Goal: Transaction & Acquisition: Purchase product/service

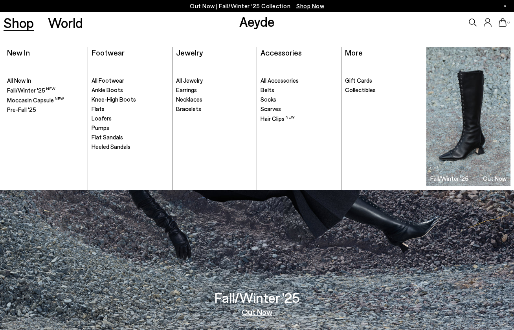
click at [103, 88] on span "Ankle Boots" at bounding box center [107, 89] width 31 height 7
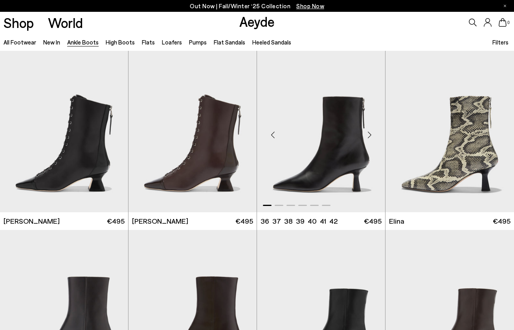
click at [370, 136] on div "Next slide" at bounding box center [370, 135] width 24 height 24
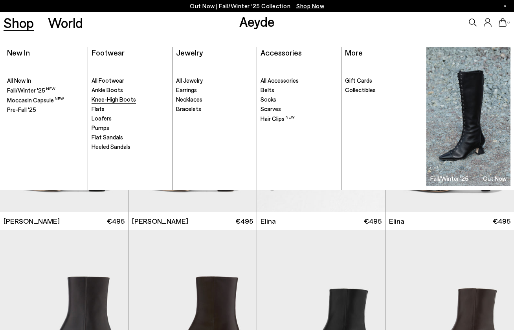
click at [118, 96] on span "Knee-High Boots" at bounding box center [114, 99] width 44 height 7
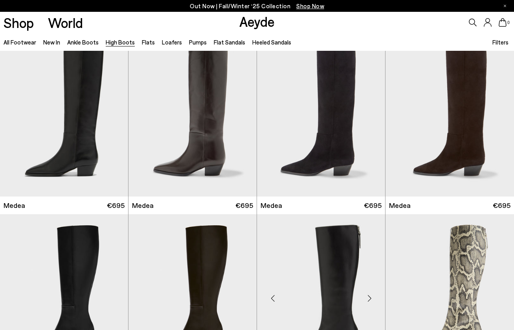
scroll to position [139, 0]
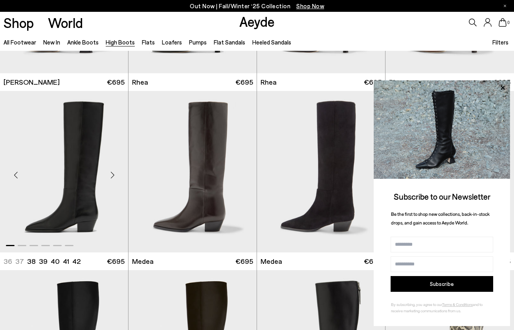
click at [111, 173] on div "Next slide" at bounding box center [113, 175] width 24 height 24
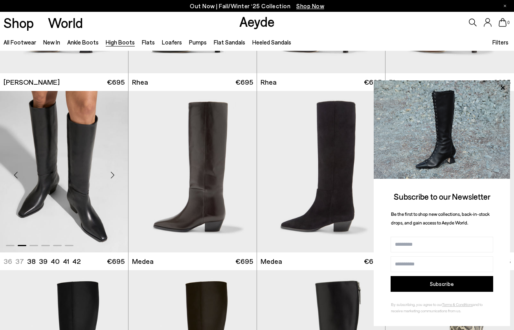
click at [112, 175] on div "Next slide" at bounding box center [113, 175] width 24 height 24
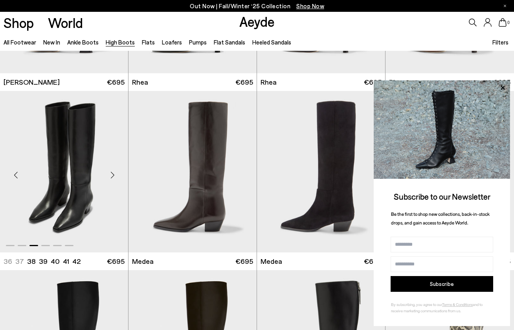
click at [112, 175] on div "Next slide" at bounding box center [113, 175] width 24 height 24
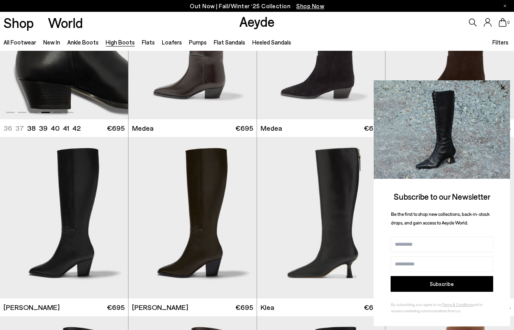
scroll to position [282, 0]
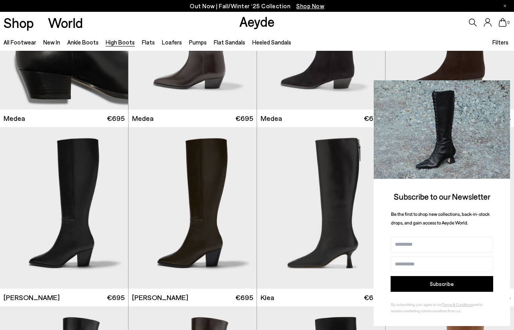
click at [502, 88] on icon at bounding box center [503, 88] width 10 height 10
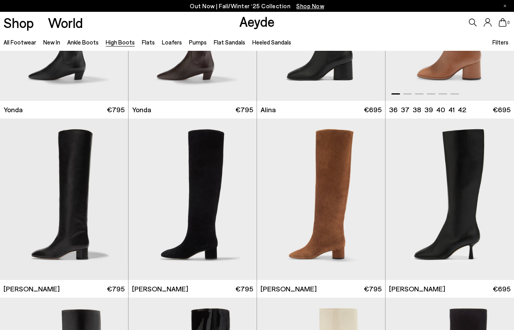
scroll to position [689, 0]
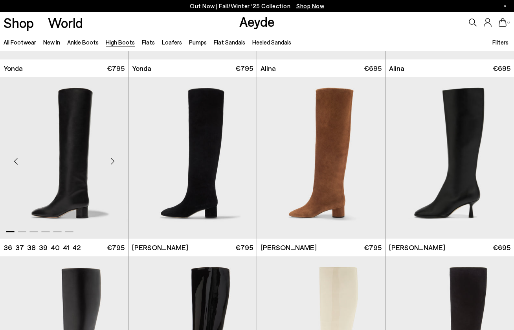
click at [112, 162] on div "Next slide" at bounding box center [113, 161] width 24 height 24
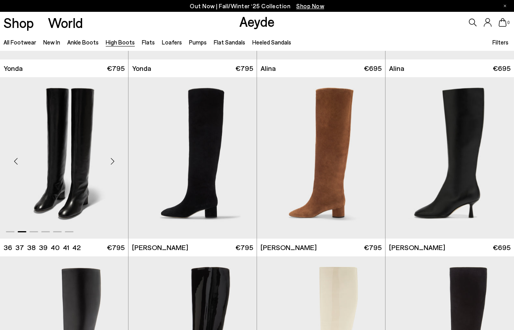
click at [112, 162] on div "Next slide" at bounding box center [113, 161] width 24 height 24
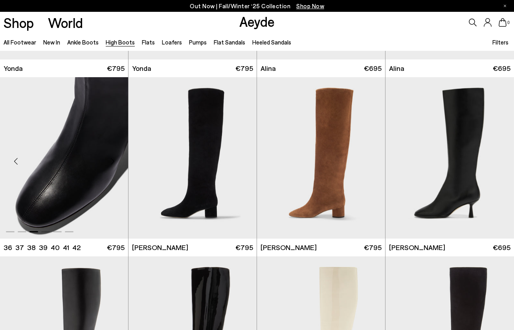
click at [112, 162] on div "Next slide" at bounding box center [113, 161] width 24 height 24
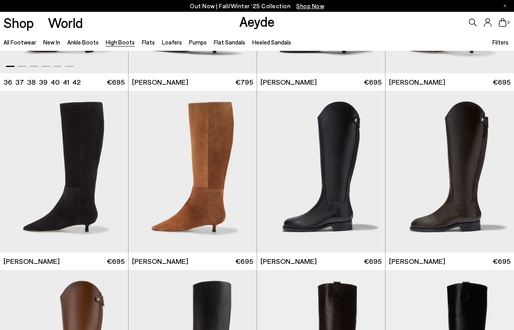
scroll to position [1226, 0]
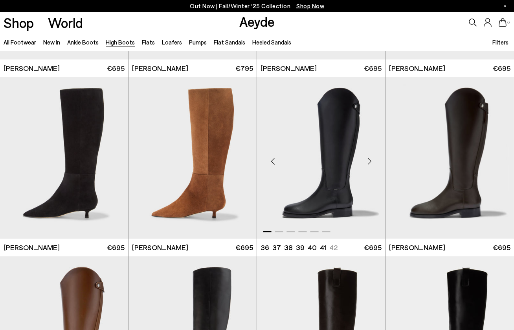
click at [369, 164] on div "Next slide" at bounding box center [370, 161] width 24 height 24
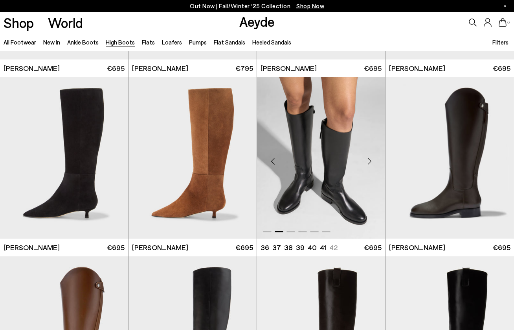
click at [369, 164] on div "Next slide" at bounding box center [370, 161] width 24 height 24
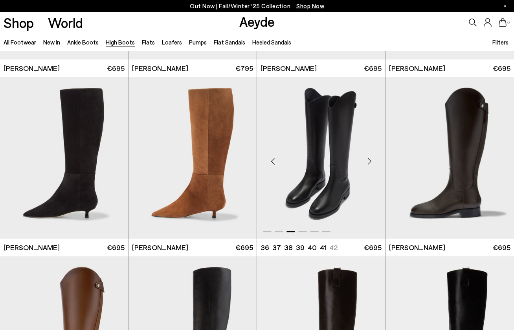
click at [369, 164] on div "Next slide" at bounding box center [370, 161] width 24 height 24
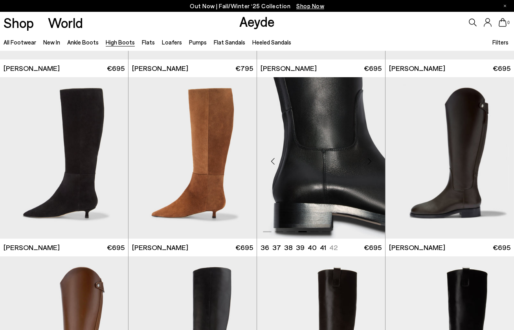
click at [369, 164] on div "Next slide" at bounding box center [370, 161] width 24 height 24
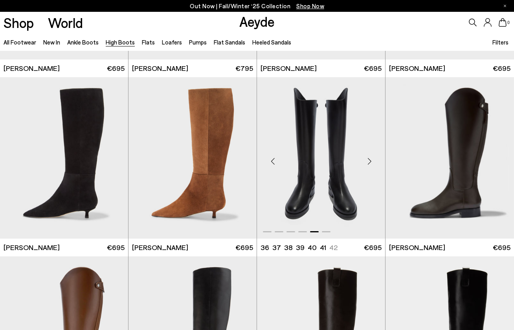
click at [369, 164] on div "Next slide" at bounding box center [370, 161] width 24 height 24
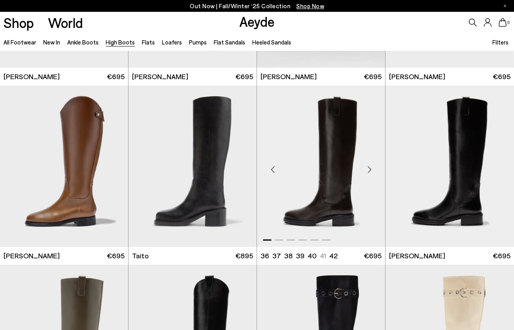
scroll to position [1399, 0]
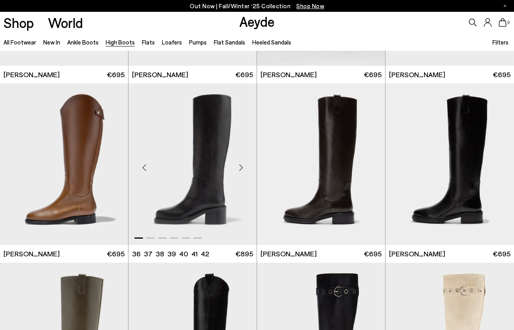
click at [245, 170] on div "Next slide" at bounding box center [241, 167] width 24 height 24
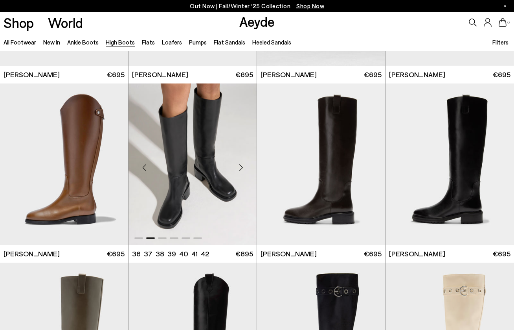
click at [245, 170] on div "Next slide" at bounding box center [241, 167] width 24 height 24
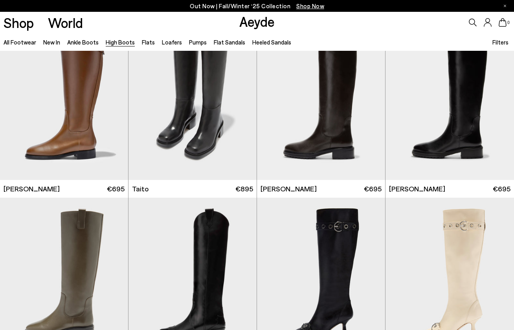
scroll to position [1363, 0]
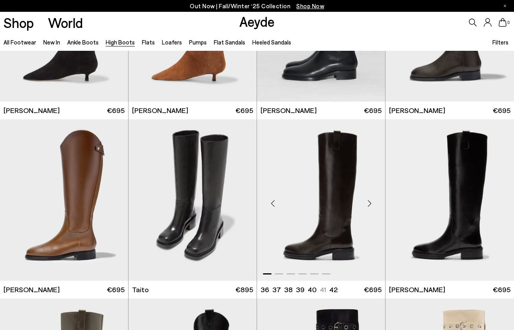
click at [369, 200] on div "Next slide" at bounding box center [370, 203] width 24 height 24
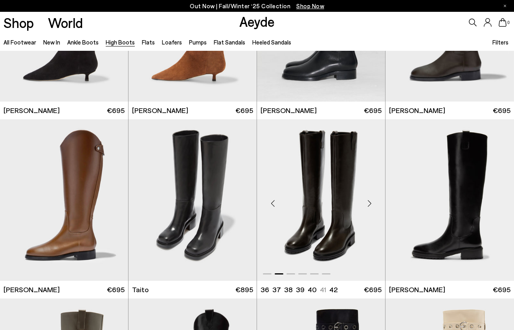
click at [369, 200] on div "Next slide" at bounding box center [370, 203] width 24 height 24
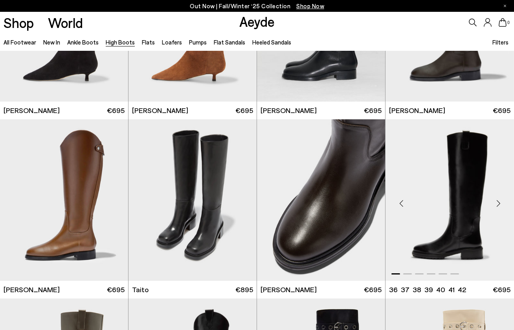
click at [497, 205] on div "Next slide" at bounding box center [499, 203] width 24 height 24
